Goal: Transaction & Acquisition: Purchase product/service

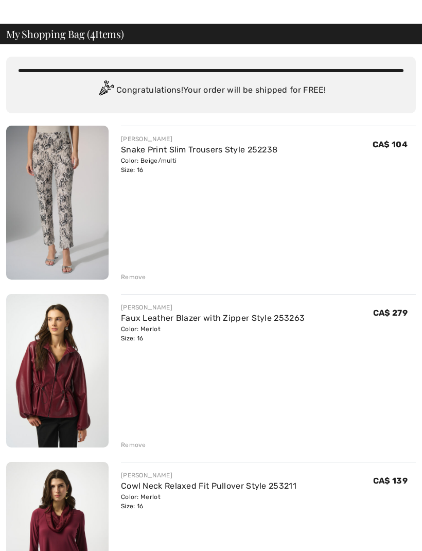
scroll to position [41, 0]
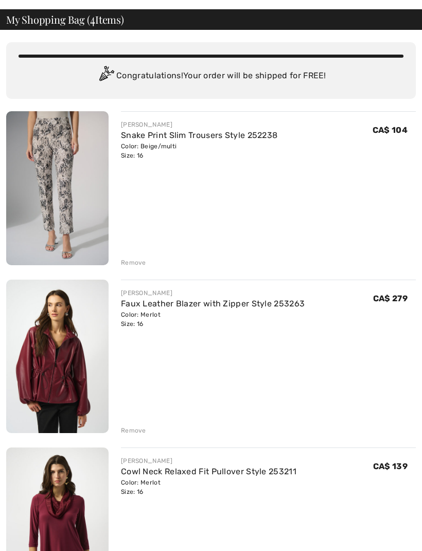
click at [145, 263] on div "Remove" at bounding box center [268, 261] width 295 height 11
click at [143, 266] on div "Remove" at bounding box center [133, 262] width 25 height 9
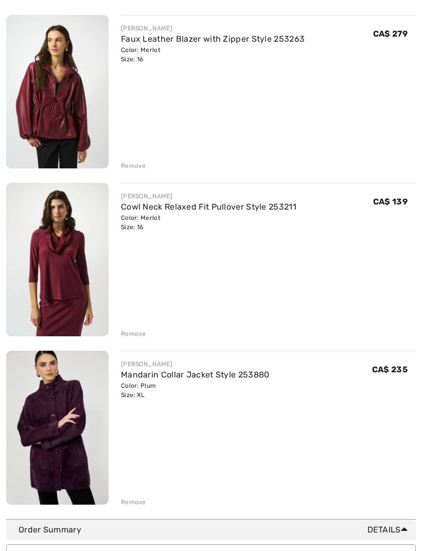
scroll to position [137, 0]
click at [132, 174] on div "JOSEPH RIBKOFF Faux Leather Blazer with Zipper Style 253263 Color: Merlot Size:…" at bounding box center [211, 261] width 410 height 492
click at [136, 168] on div "Remove" at bounding box center [133, 165] width 25 height 9
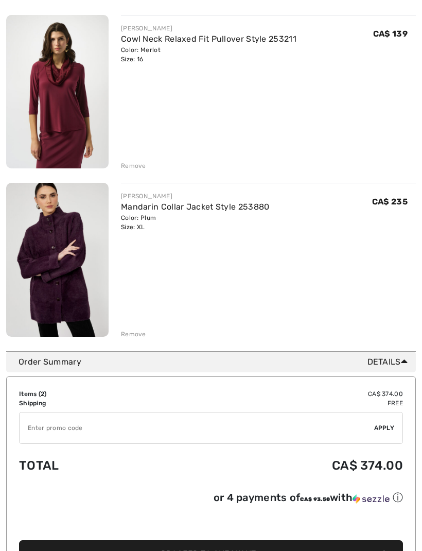
click at [135, 171] on div "JOSEPH RIBKOFF Cowl Neck Relaxed Fit Pullover Style 253211 Color: Merlot Size: …" at bounding box center [211, 177] width 410 height 324
click at [139, 172] on div "JOSEPH RIBKOFF Cowl Neck Relaxed Fit Pullover Style 253211 Color: Merlot Size: …" at bounding box center [211, 177] width 410 height 324
click at [125, 168] on div "Remove" at bounding box center [133, 165] width 25 height 9
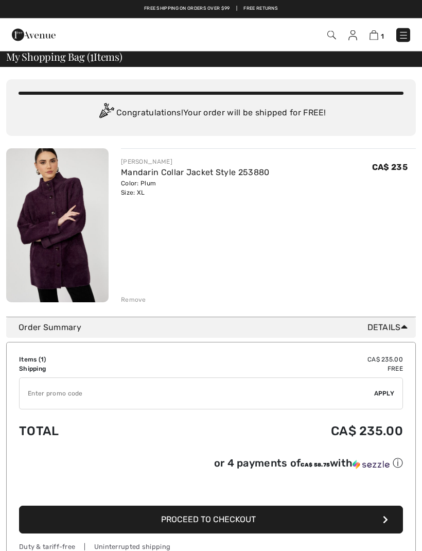
scroll to position [0, 0]
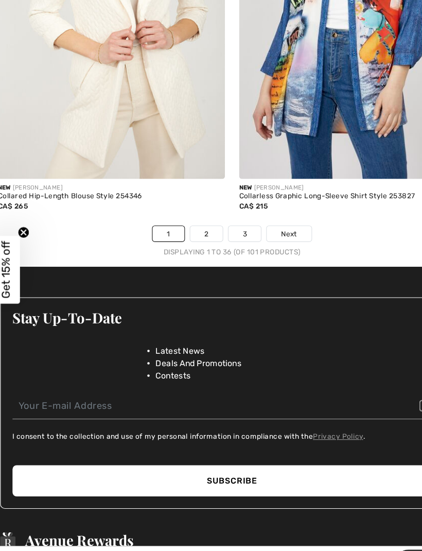
scroll to position [6272, 0]
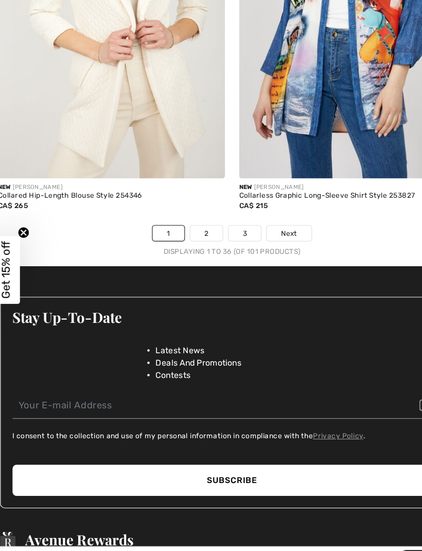
click at [183, 237] on link "2" at bounding box center [189, 243] width 28 height 13
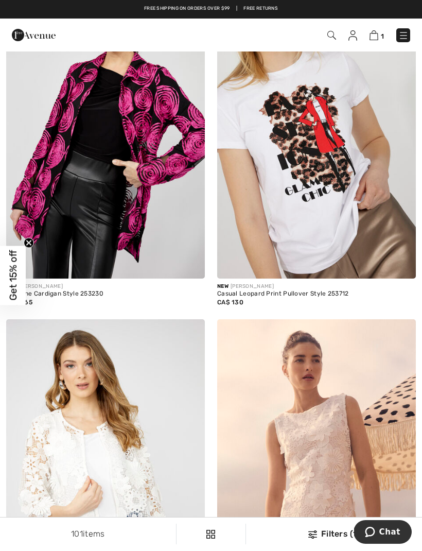
scroll to position [3595, 0]
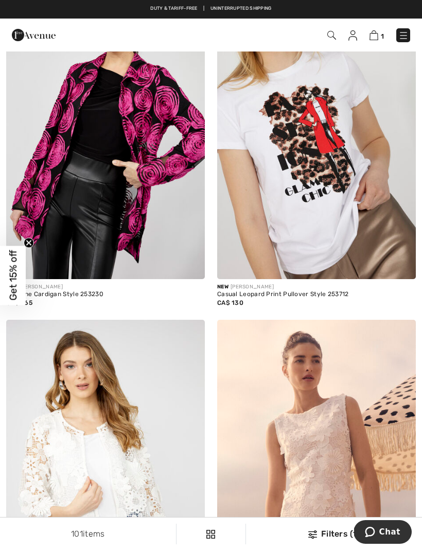
click at [125, 184] on img at bounding box center [105, 130] width 199 height 298
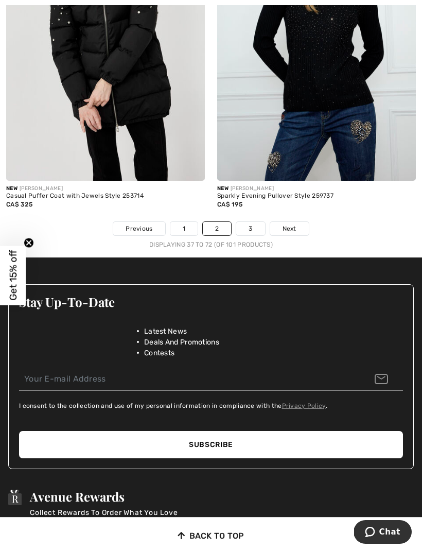
scroll to position [6238, 0]
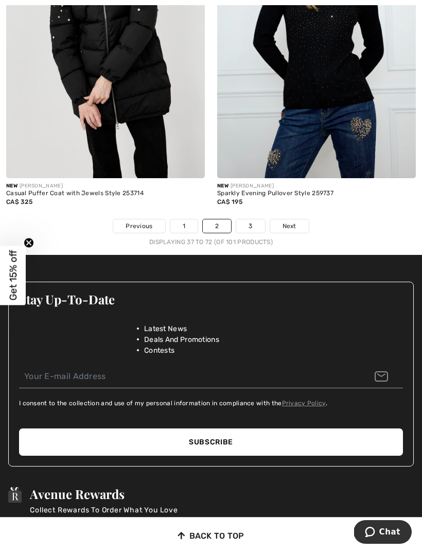
click at [256, 219] on link "3" at bounding box center [250, 225] width 28 height 13
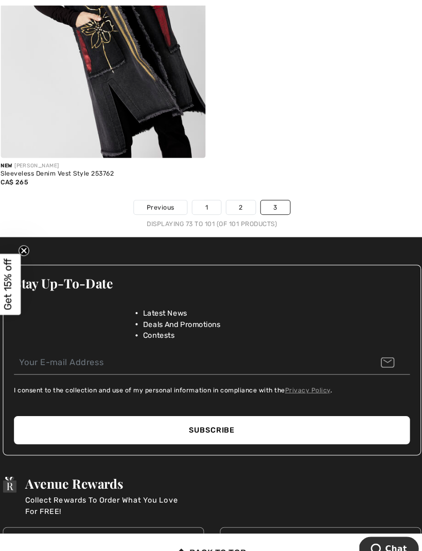
scroll to position [5291, 0]
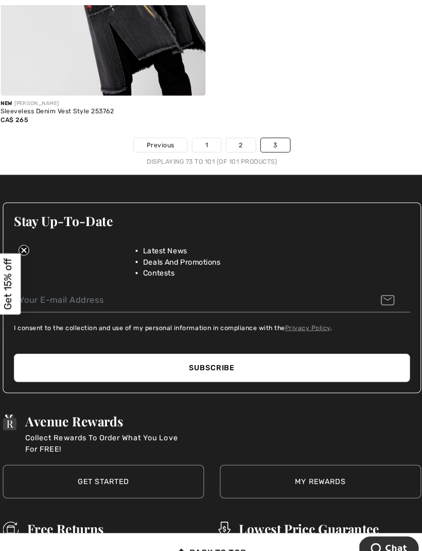
click at [196, 134] on link "1" at bounding box center [205, 140] width 27 height 13
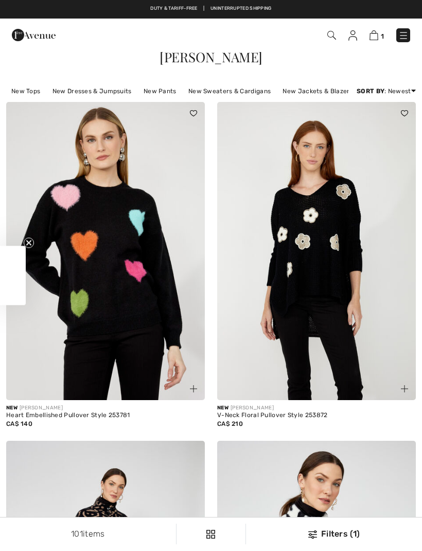
checkbox input "true"
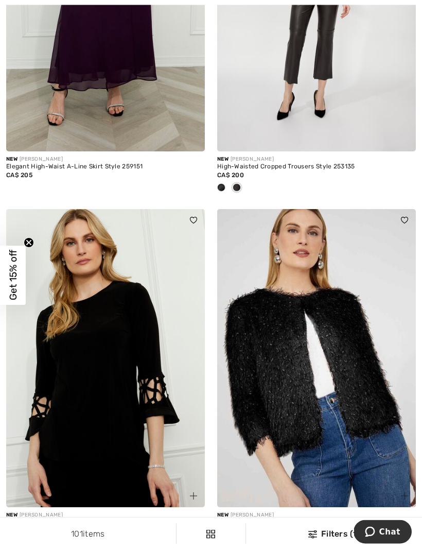
scroll to position [3046, 0]
click at [396, 342] on img at bounding box center [316, 358] width 199 height 298
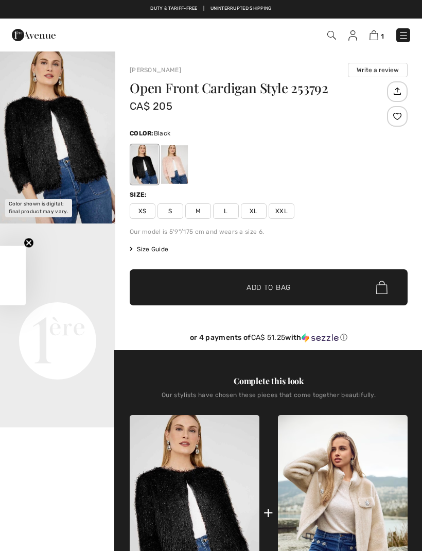
checkbox input "true"
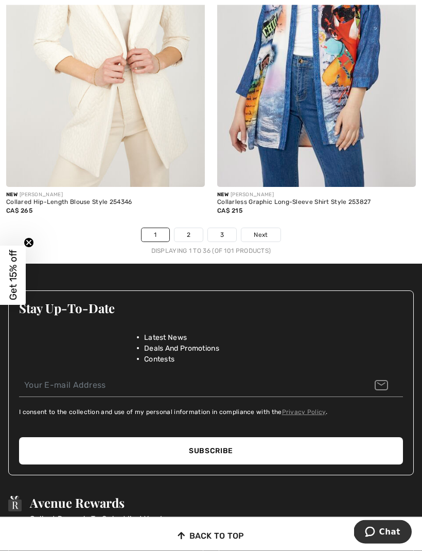
scroll to position [6281, 0]
click at [188, 228] on link "2" at bounding box center [189, 234] width 28 height 13
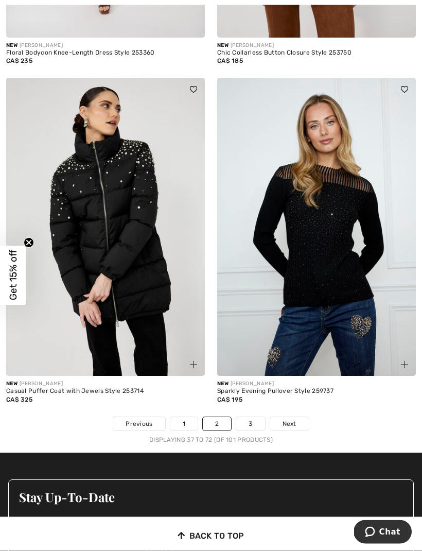
scroll to position [6041, 0]
click at [246, 417] on link "3" at bounding box center [250, 423] width 28 height 13
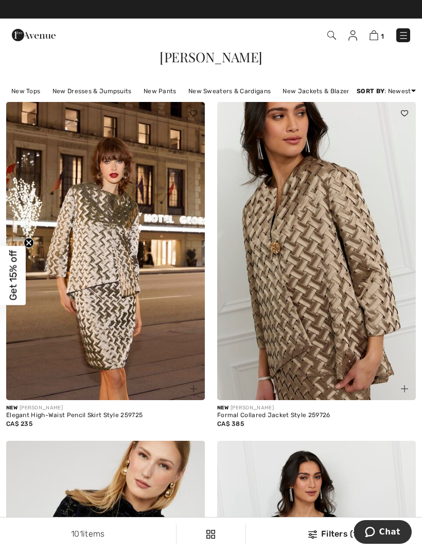
click at [402, 34] on img at bounding box center [403, 35] width 10 height 10
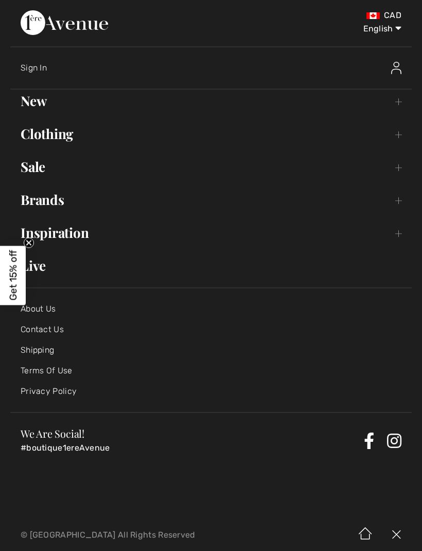
click at [396, 111] on link "New Toggle submenu" at bounding box center [211, 101] width 402 height 23
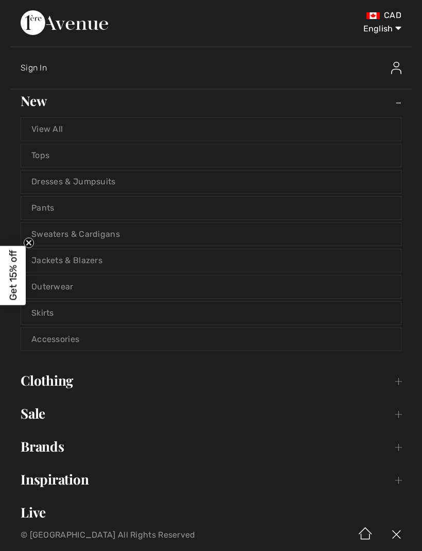
click at [49, 211] on link "Pants" at bounding box center [211, 208] width 380 height 23
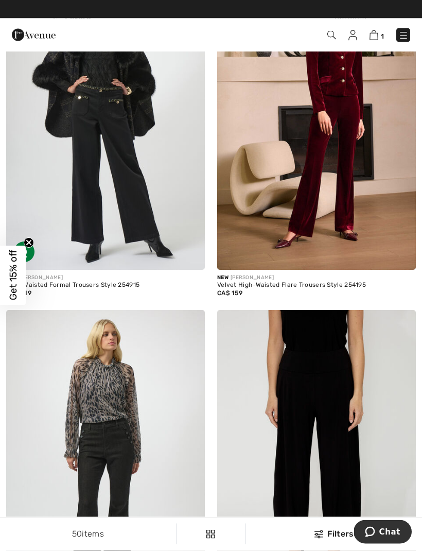
scroll to position [3335, 0]
click at [350, 274] on div "New [PERSON_NAME]" at bounding box center [316, 278] width 199 height 8
click at [283, 282] on div "Velvet High-Waisted Flare Trousers Style 254195" at bounding box center [316, 285] width 199 height 7
click at [333, 206] on img at bounding box center [316, 121] width 199 height 298
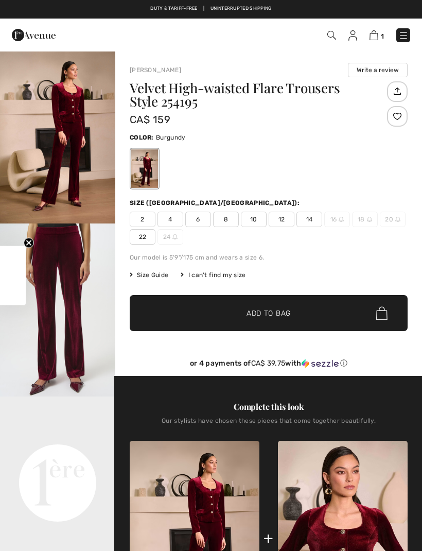
checkbox input "true"
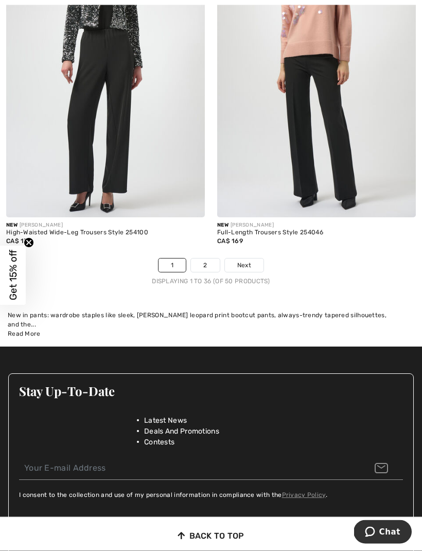
scroll to position [6319, 0]
click at [207, 258] on link "2" at bounding box center [205, 264] width 28 height 13
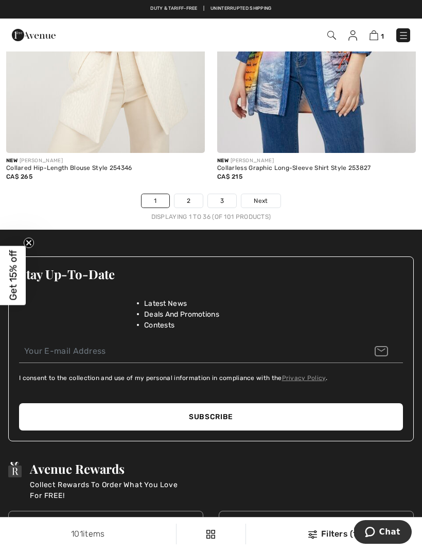
click at [405, 36] on img at bounding box center [403, 35] width 10 height 10
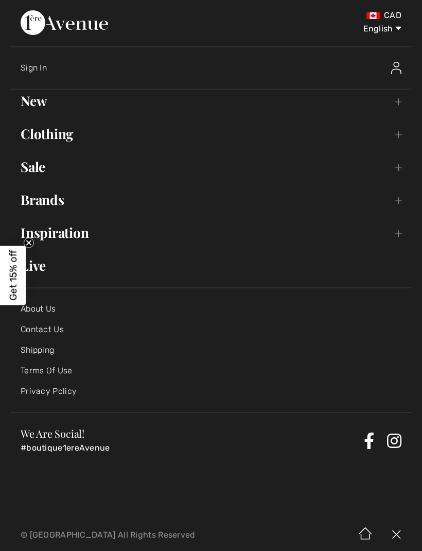
click at [397, 202] on link "Brands Open submenu" at bounding box center [211, 199] width 402 height 23
